Goal: Task Accomplishment & Management: Manage account settings

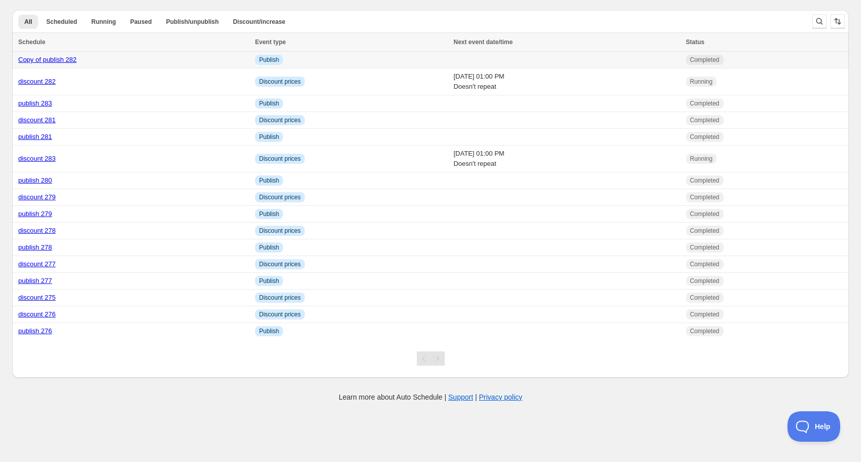
click at [59, 60] on link "Copy of publish 282" at bounding box center [47, 60] width 58 height 8
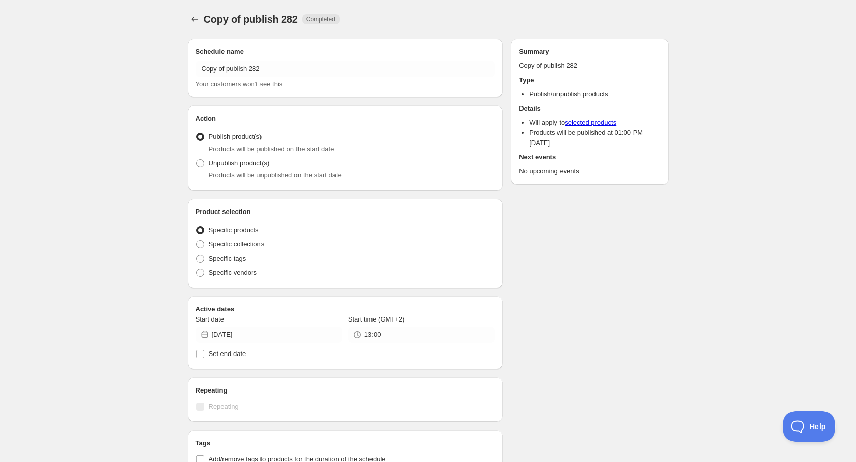
radio input "true"
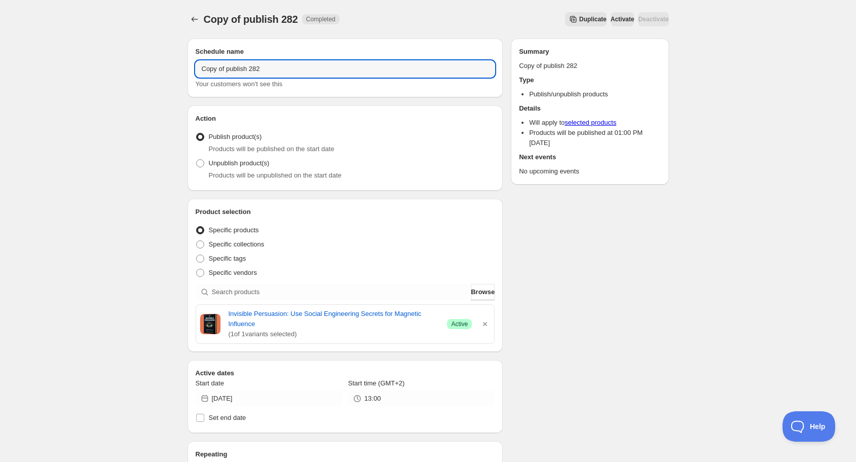
drag, startPoint x: 227, startPoint y: 71, endPoint x: 156, endPoint y: 69, distance: 70.5
click at [156, 69] on div "Copy of publish 282. This page is ready Copy of publish 282 Completed Duplicate…" at bounding box center [428, 395] width 856 height 790
click at [233, 67] on input "publish 282" at bounding box center [346, 69] width 300 height 16
type input "publish 284"
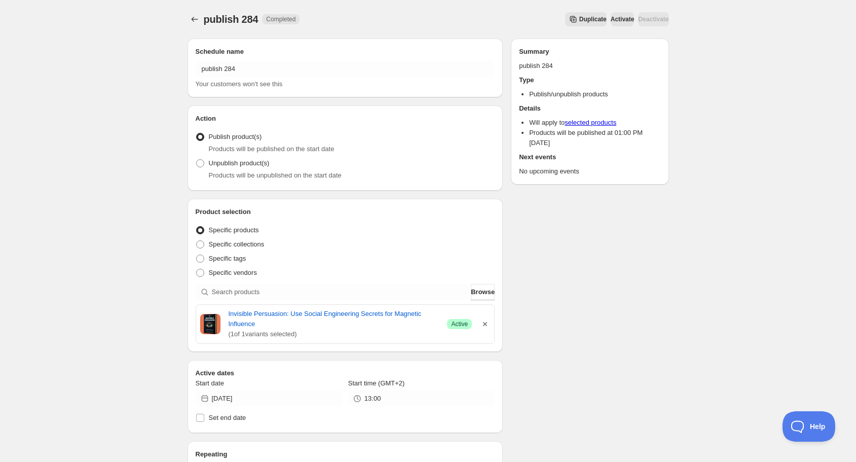
click at [488, 325] on icon "button" at bounding box center [485, 324] width 10 height 10
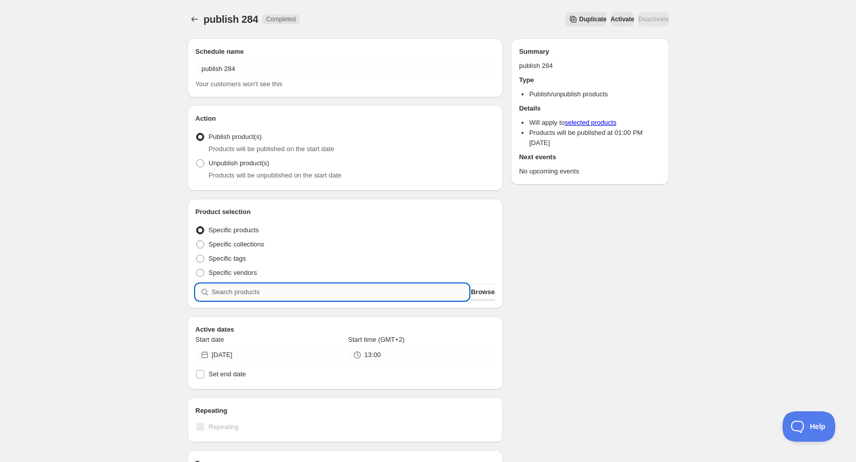
click at [408, 288] on input "search" at bounding box center [340, 292] width 257 height 16
click at [384, 288] on input "search" at bounding box center [340, 292] width 257 height 16
type input "t"
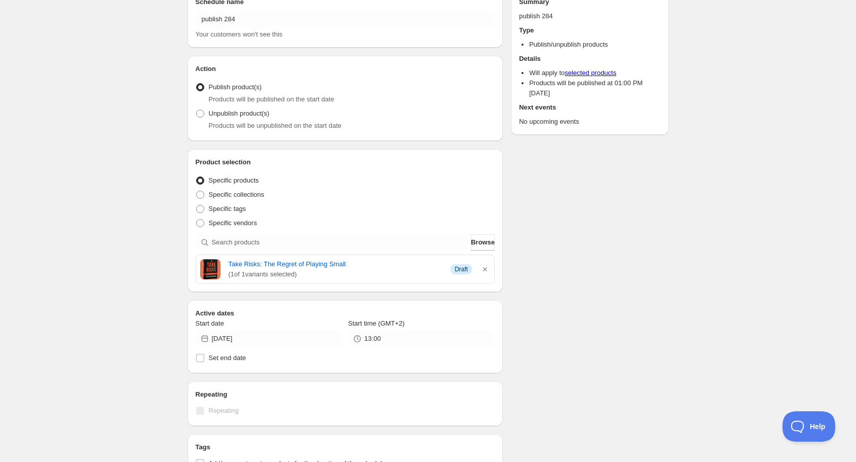
scroll to position [81, 0]
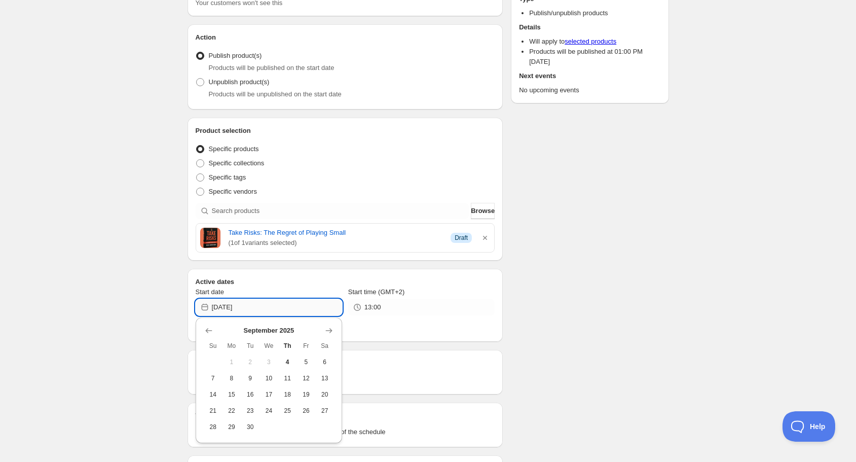
click at [274, 310] on input "[DATE]" at bounding box center [277, 307] width 130 height 16
click at [288, 362] on span "4" at bounding box center [287, 362] width 11 height 8
type input "[DATE]"
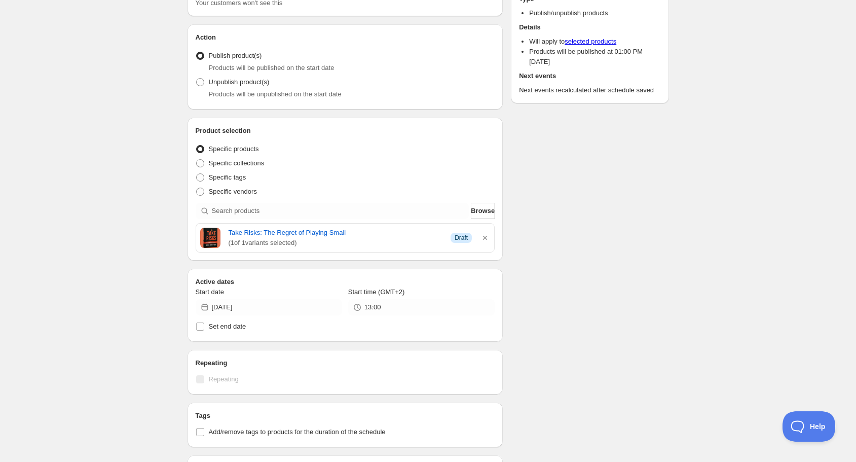
click at [650, 304] on div "Schedule name publish 284 Your customers won't see this Action Action Publish p…" at bounding box center [424, 313] width 490 height 729
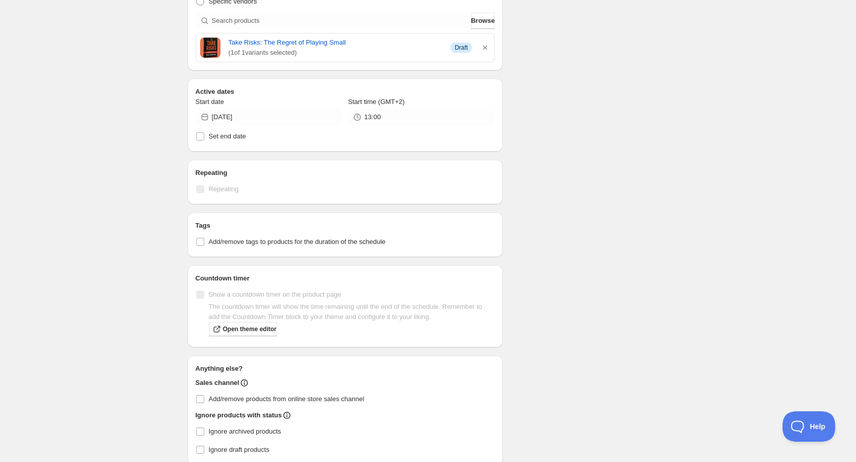
scroll to position [0, 0]
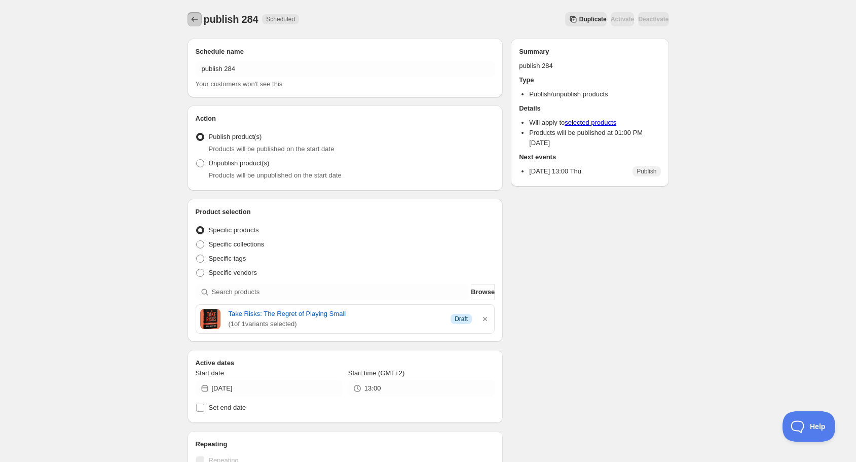
click at [191, 18] on icon "Schedules" at bounding box center [195, 19] width 10 height 10
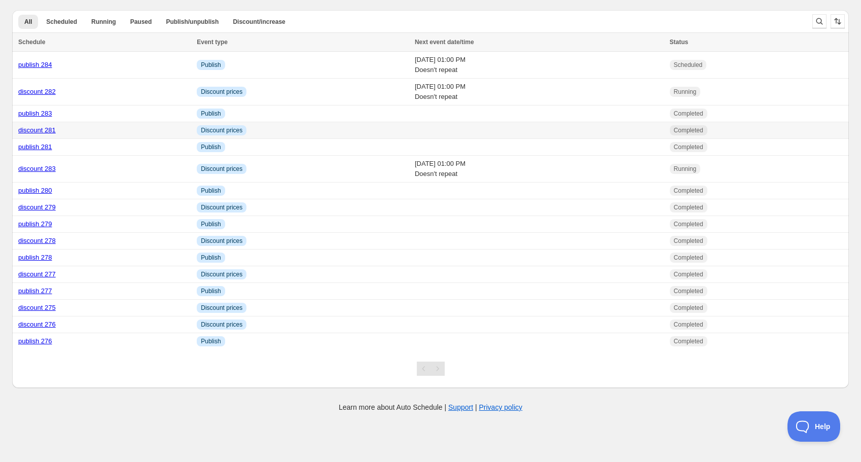
click at [46, 128] on link "discount 281" at bounding box center [37, 130] width 38 height 8
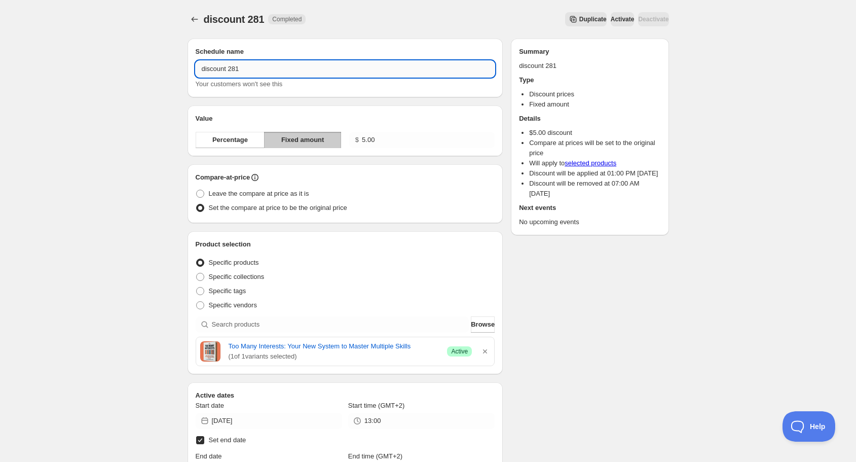
drag, startPoint x: 236, startPoint y: 71, endPoint x: 242, endPoint y: 70, distance: 6.7
click at [242, 70] on input "discount 281" at bounding box center [346, 69] width 300 height 16
type input "discount 284"
click at [486, 351] on icon "button" at bounding box center [485, 351] width 4 height 4
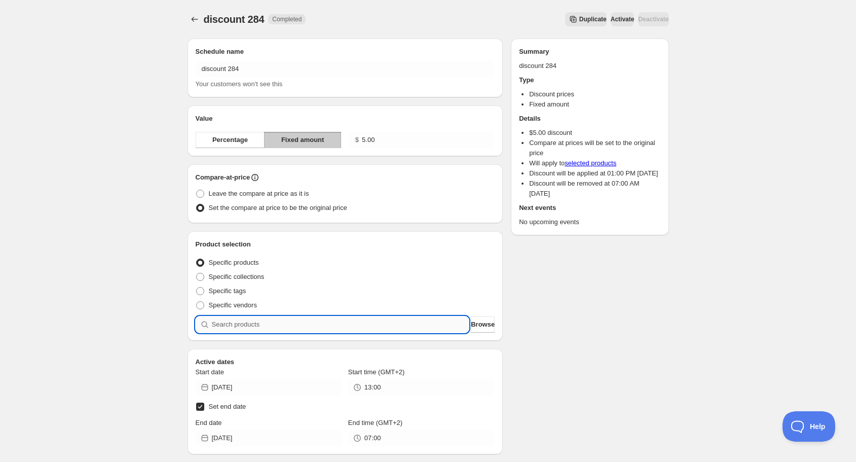
click at [289, 321] on input "search" at bounding box center [340, 324] width 257 height 16
type input "t"
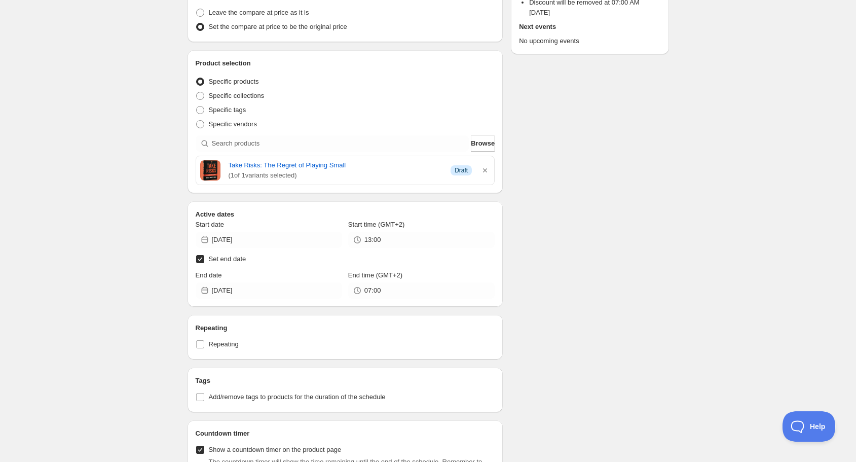
scroll to position [203, 0]
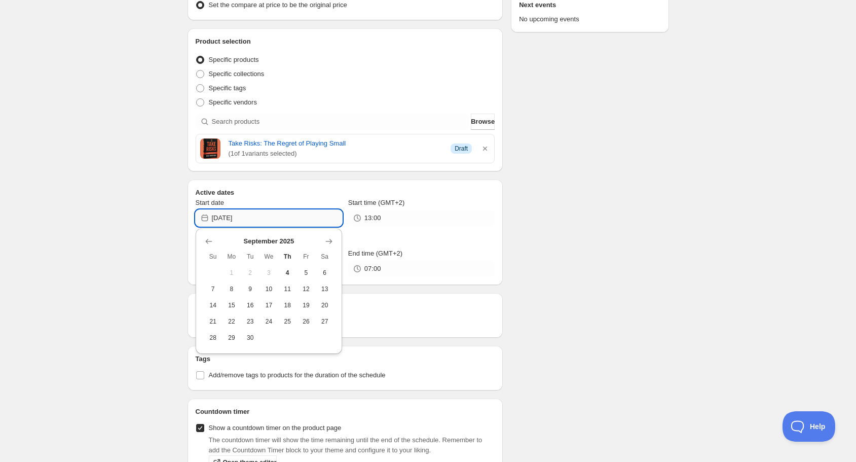
click at [254, 216] on input "[DATE]" at bounding box center [277, 218] width 130 height 16
click at [289, 271] on span "4" at bounding box center [287, 273] width 11 height 8
type input "[DATE]"
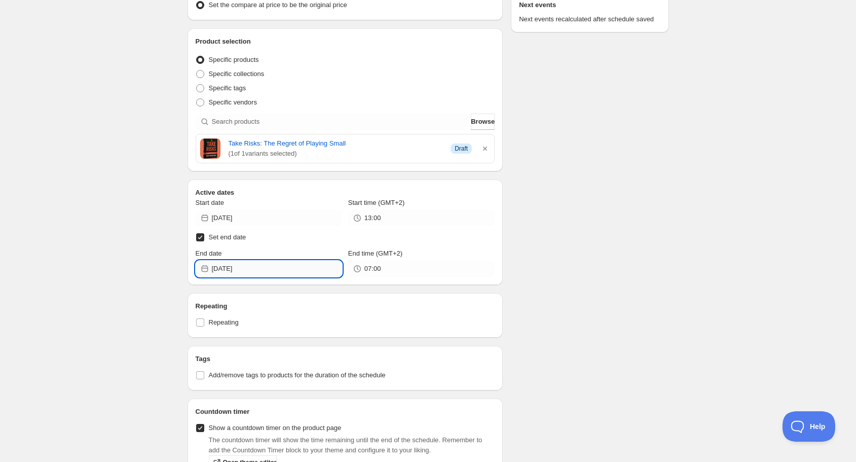
click at [265, 269] on input "[DATE]" at bounding box center [277, 269] width 130 height 16
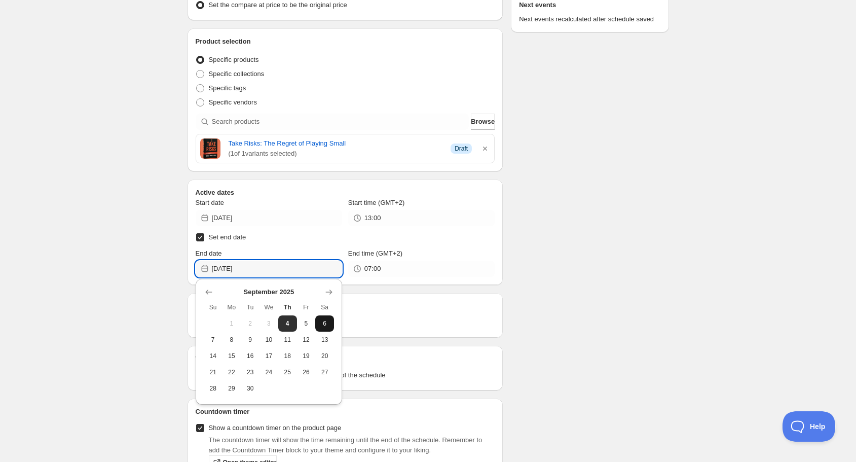
click at [324, 322] on span "6" at bounding box center [324, 323] width 11 height 8
type input "[DATE]"
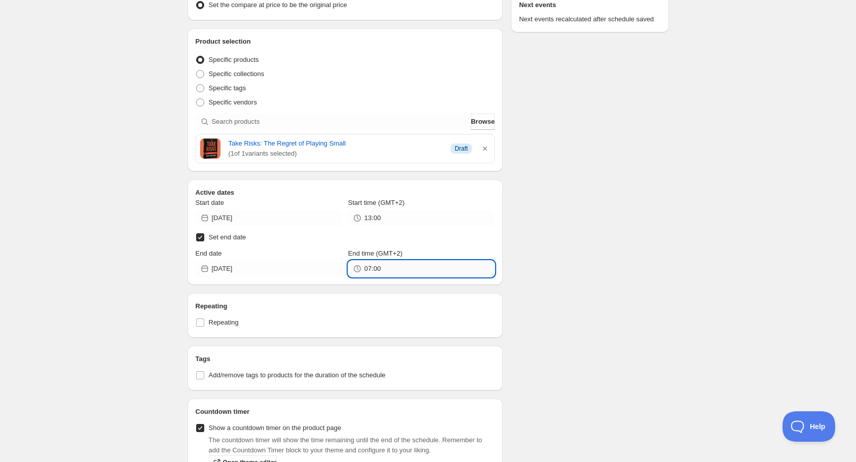
click at [377, 265] on input "07:00" at bounding box center [429, 269] width 130 height 16
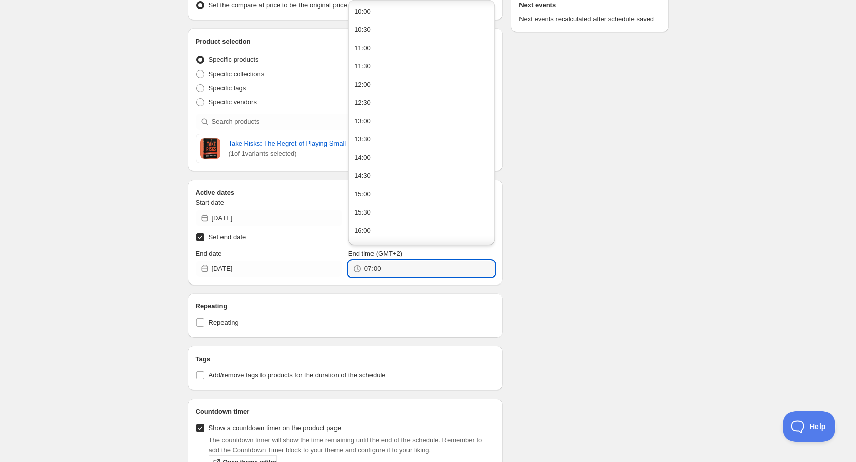
scroll to position [365, 0]
click at [369, 125] on div "13:00" at bounding box center [362, 121] width 17 height 10
type input "13:00"
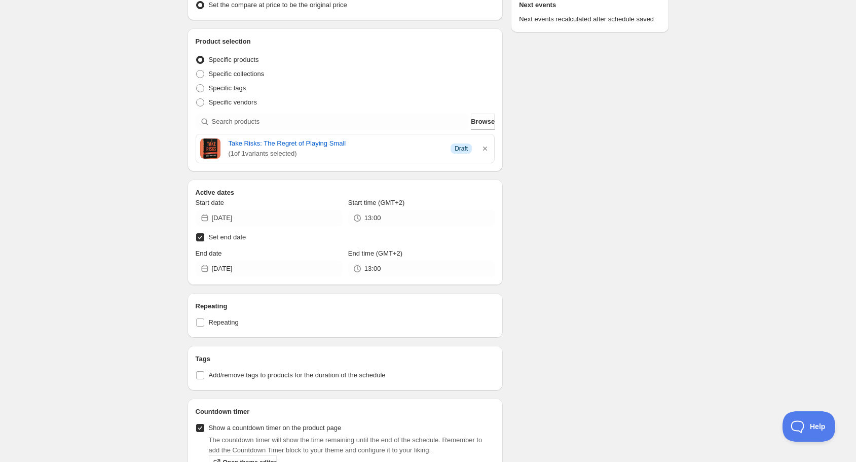
click at [555, 297] on div "Schedule name discount 284 Your customers won't see this Value Percentage Fixed…" at bounding box center [424, 207] width 490 height 759
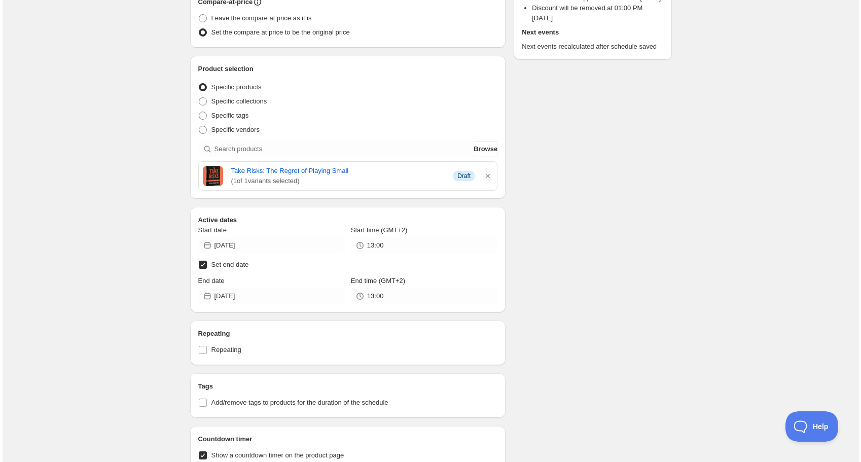
scroll to position [0, 0]
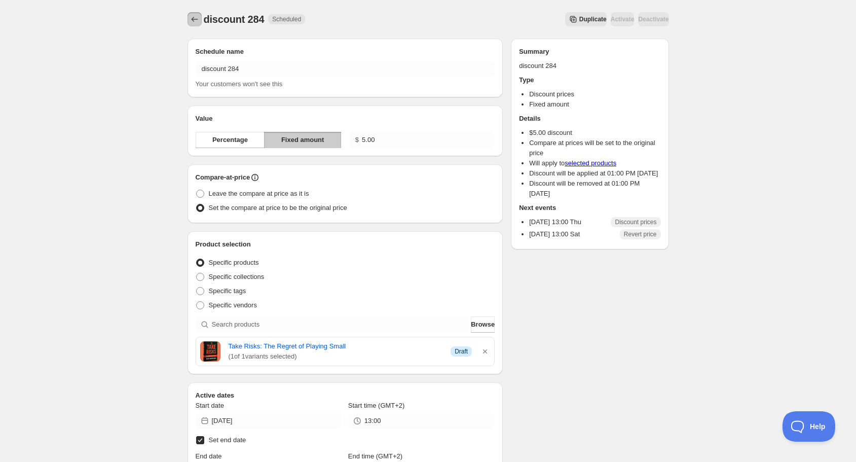
click at [195, 20] on icon "Schedules" at bounding box center [195, 19] width 10 height 10
